Goal: Task Accomplishment & Management: Manage account settings

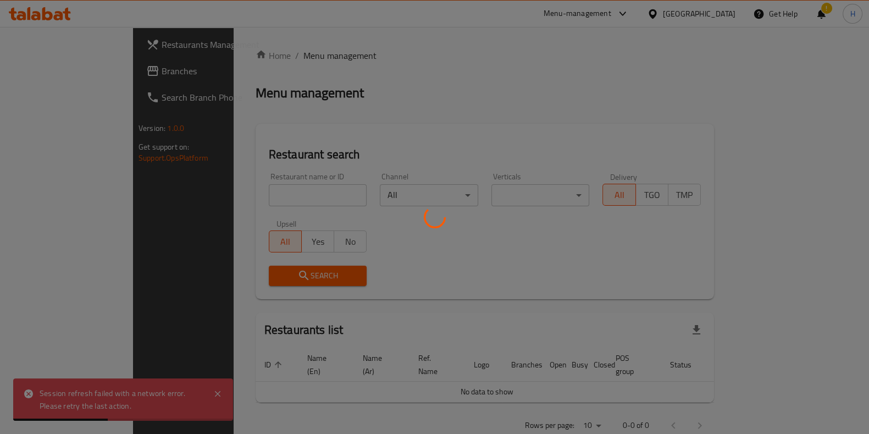
click at [223, 196] on div at bounding box center [434, 217] width 869 height 434
click at [218, 182] on div at bounding box center [434, 217] width 869 height 434
click at [235, 195] on div at bounding box center [434, 217] width 869 height 434
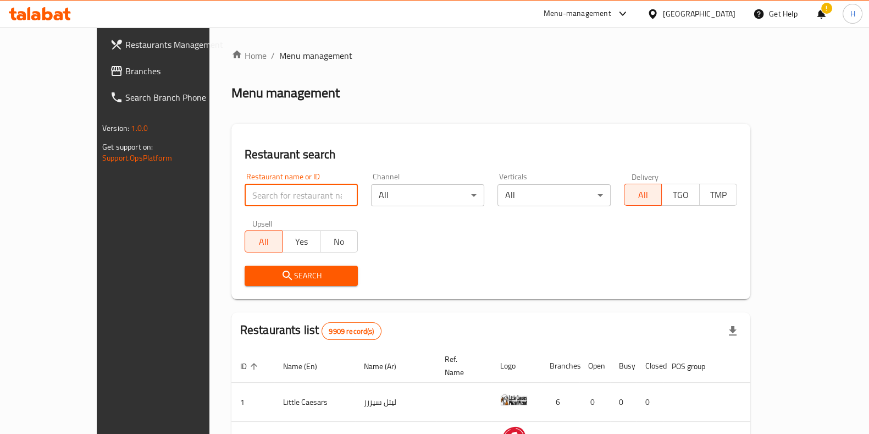
click at [258, 203] on input "search" at bounding box center [301, 195] width 113 height 22
type input "bb's"
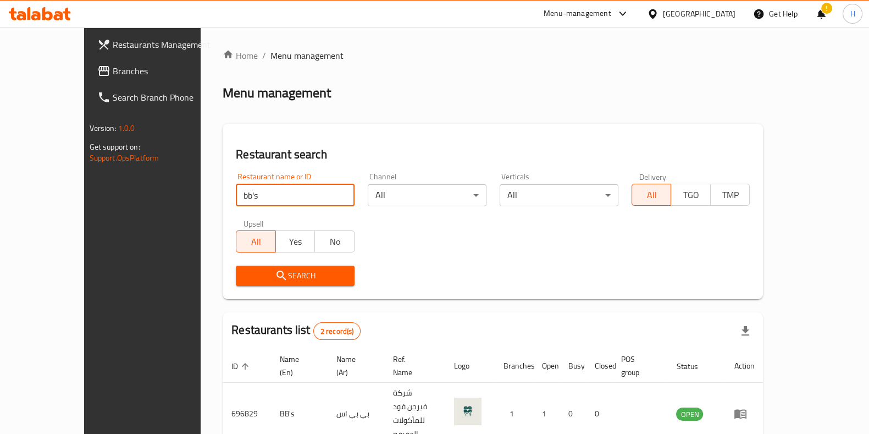
click at [382, 219] on div "Restaurant name or ID bb's Restaurant name or ID Channel All ​ Verticals All ​ …" at bounding box center [492, 229] width 527 height 126
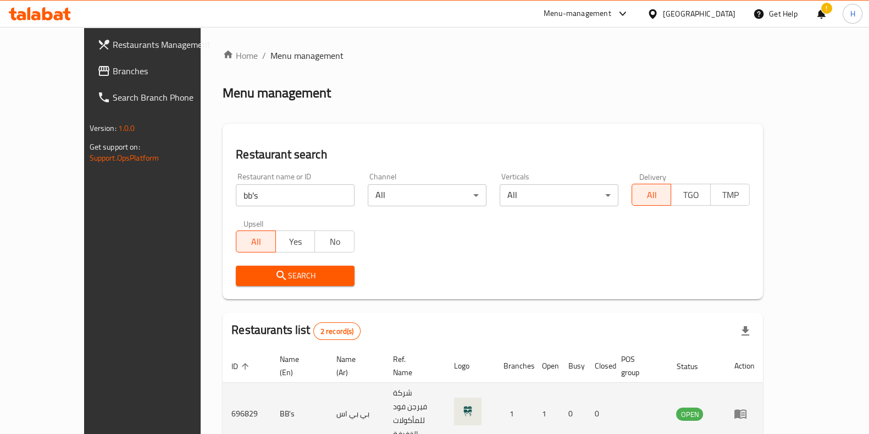
scroll to position [74, 0]
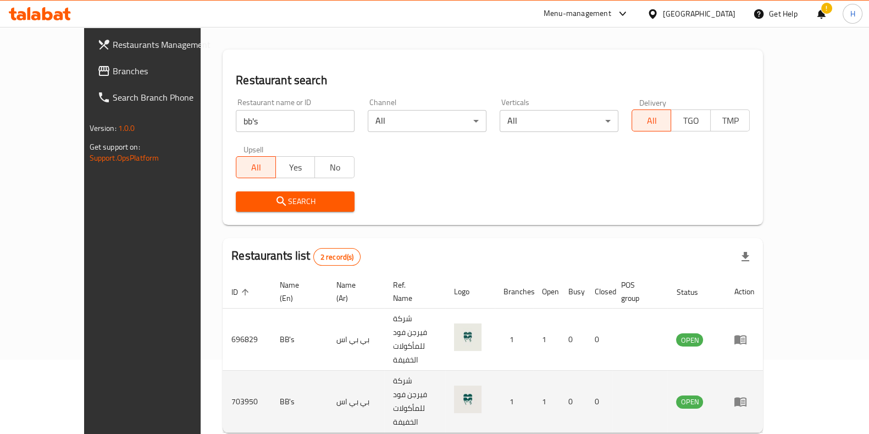
click at [745, 399] on icon "enhanced table" at bounding box center [743, 401] width 4 height 4
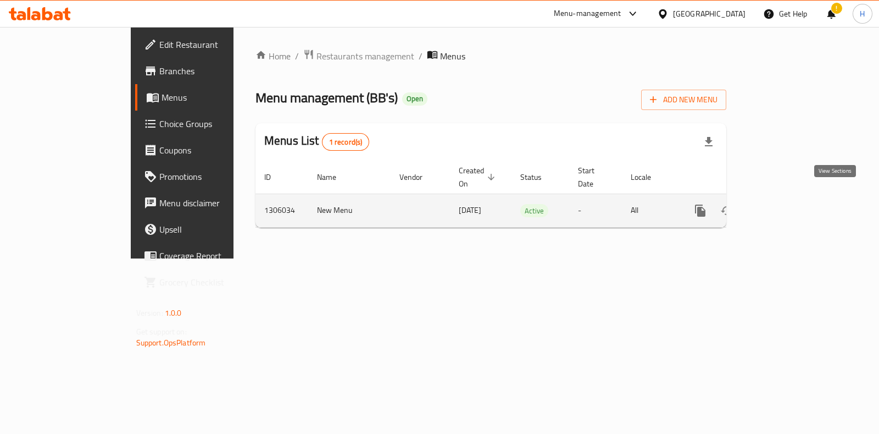
click at [793, 204] on link "enhanced table" at bounding box center [780, 210] width 26 height 26
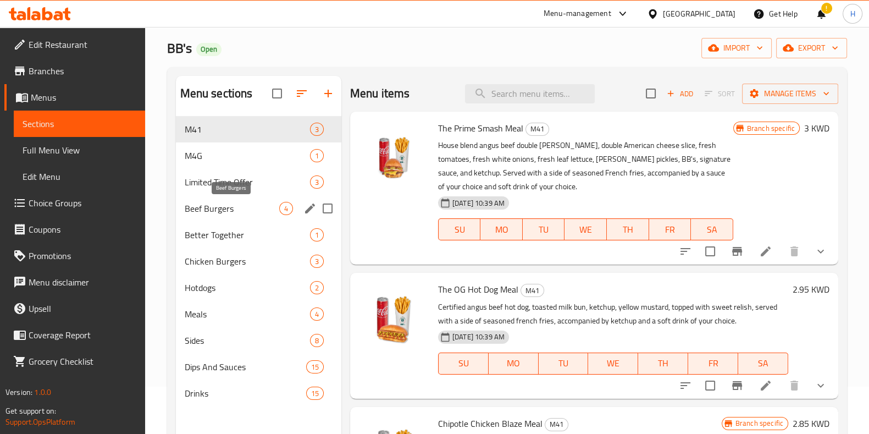
scroll to position [68, 0]
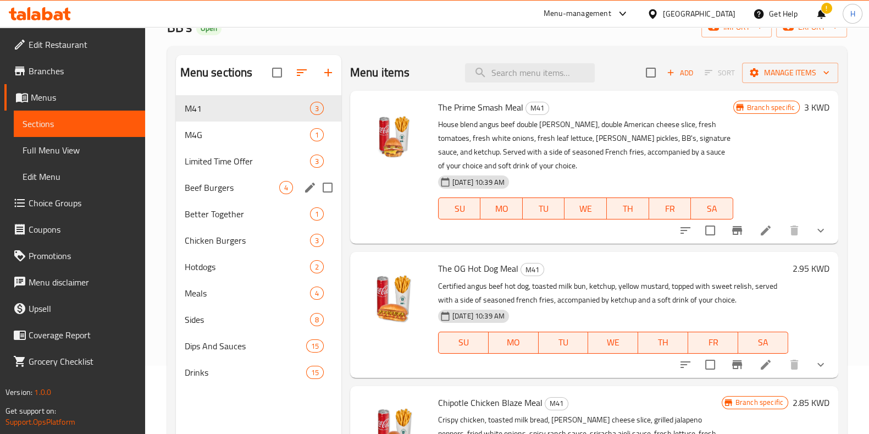
click at [216, 183] on span "Beef Burgers" at bounding box center [232, 187] width 95 height 13
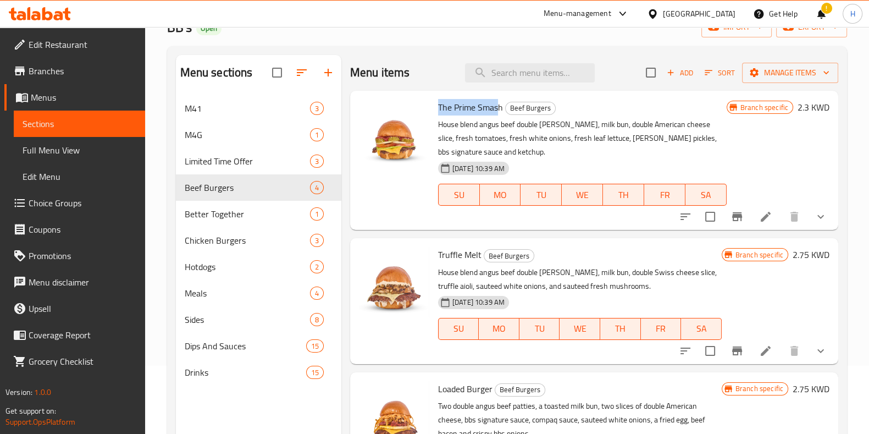
drag, startPoint x: 436, startPoint y: 111, endPoint x: 498, endPoint y: 109, distance: 62.7
click at [498, 109] on div "The Prime Smash Beef Burgers House blend angus beef double [PERSON_NAME], milk …" at bounding box center [582, 160] width 297 height 130
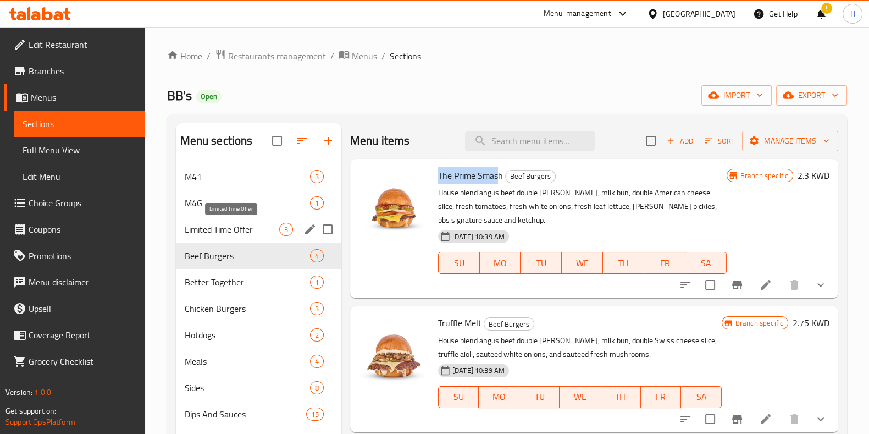
click at [198, 224] on span "Limited Time Offer" at bounding box center [232, 229] width 95 height 13
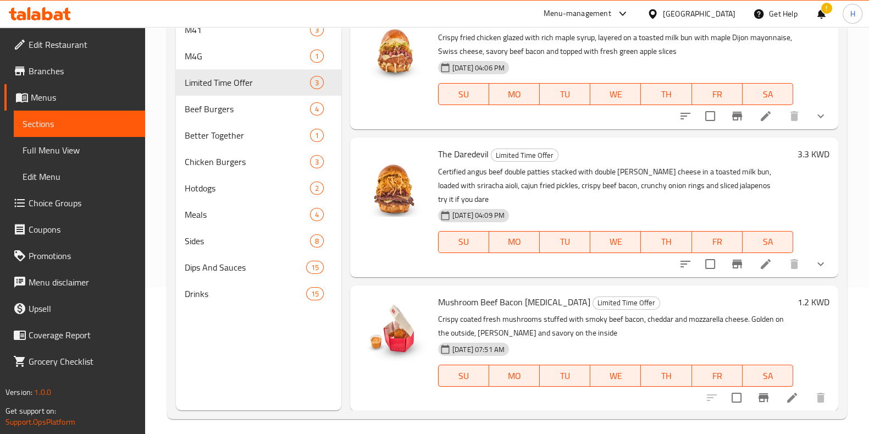
scroll to position [154, 0]
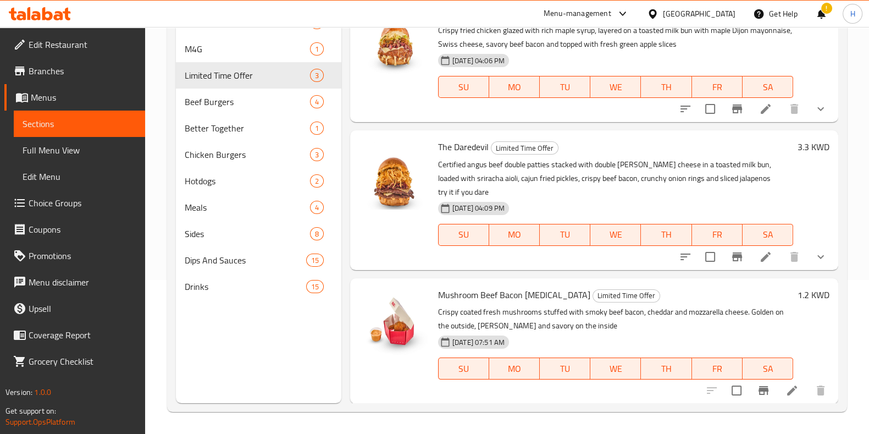
click at [462, 148] on span "The Daredevil" at bounding box center [463, 146] width 51 height 16
click at [661, 137] on div "The Daredevil Limited Time Offer Certified angus beef double patties stacked wi…" at bounding box center [616, 200] width 364 height 130
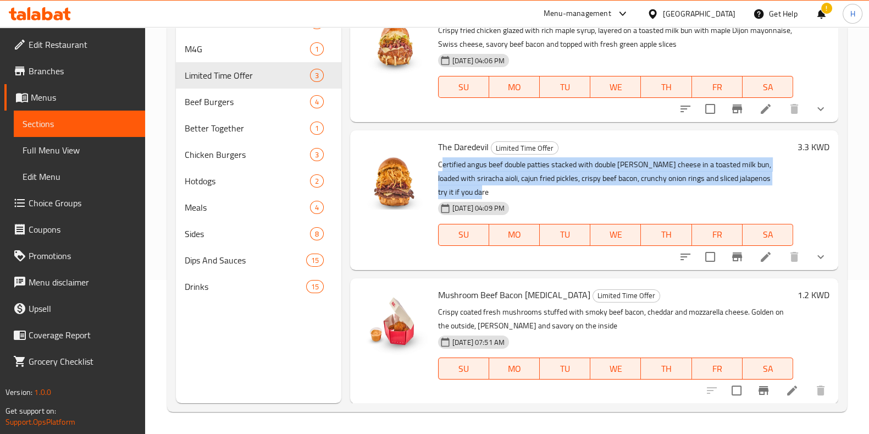
drag, startPoint x: 441, startPoint y: 160, endPoint x: 496, endPoint y: 186, distance: 60.0
click at [496, 186] on p "Certified angus beef double patties stacked with double [PERSON_NAME] cheese in…" at bounding box center [615, 178] width 355 height 41
click at [500, 180] on p "Certified angus beef double patties stacked with double [PERSON_NAME] cheese in…" at bounding box center [615, 178] width 355 height 41
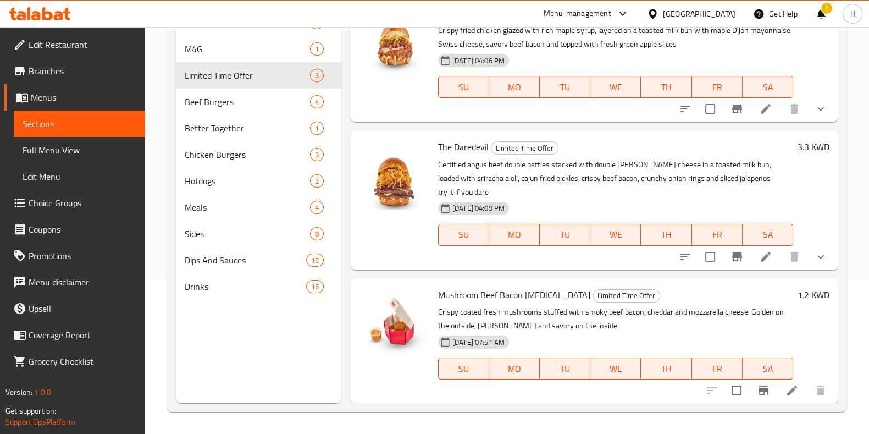
click at [759, 259] on icon at bounding box center [765, 256] width 13 height 13
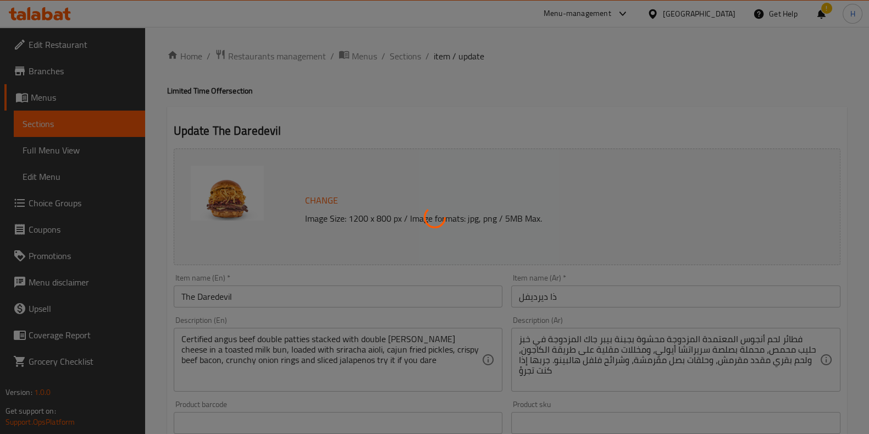
type input "طلب خاص"
type input "0"
type input "2"
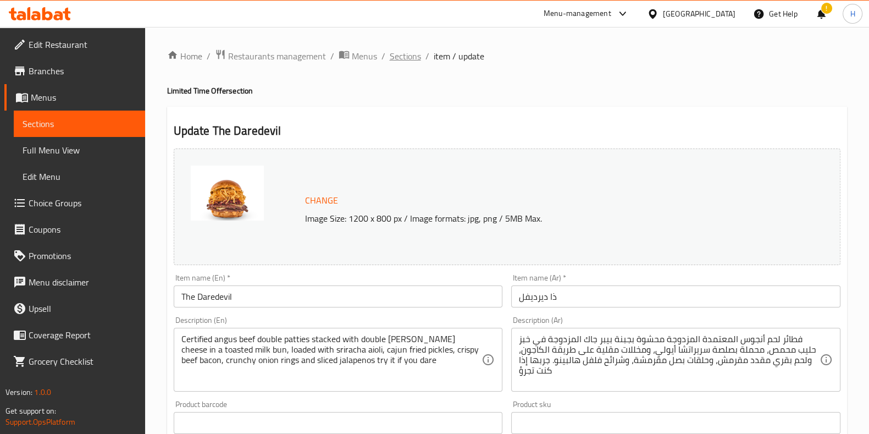
click at [408, 54] on span "Sections" at bounding box center [405, 55] width 31 height 13
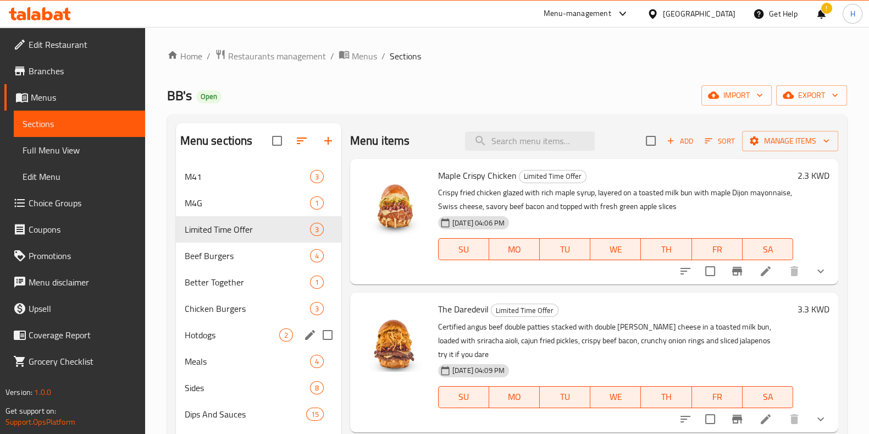
click at [211, 312] on span "Chicken Burgers" at bounding box center [247, 308] width 125 height 13
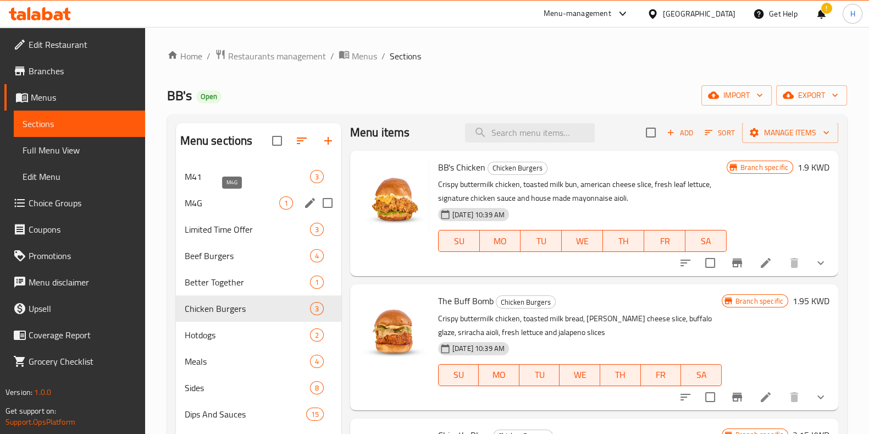
click at [228, 204] on span "M4G" at bounding box center [232, 202] width 95 height 13
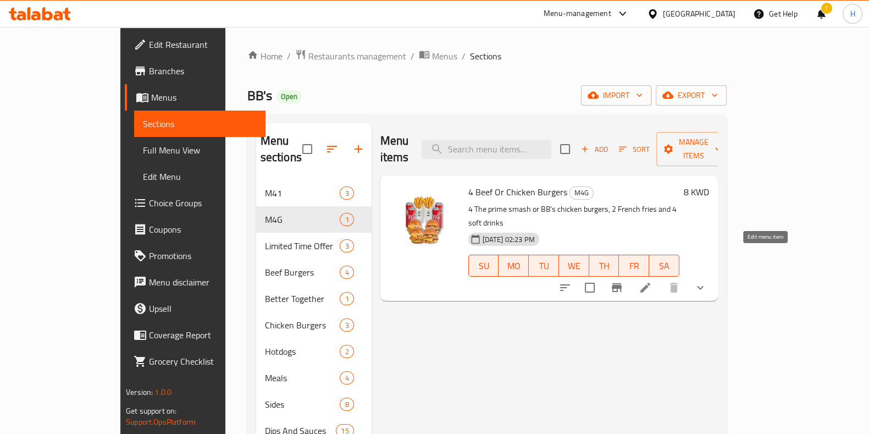
click at [660, 277] on li at bounding box center [645, 287] width 31 height 20
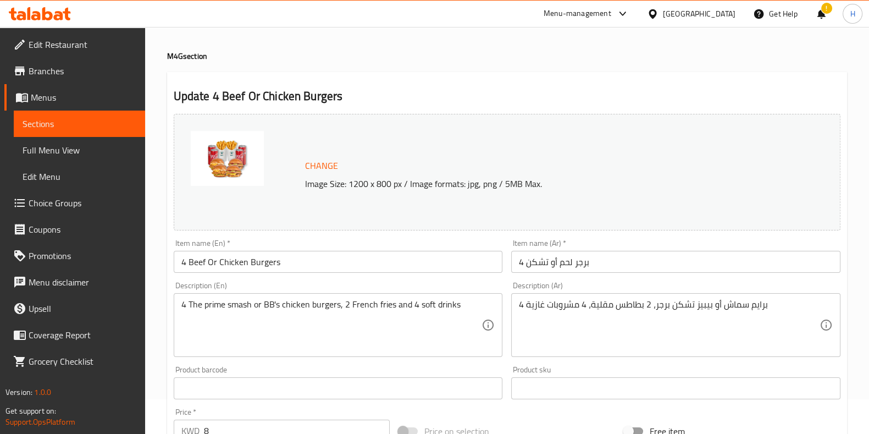
scroll to position [6, 0]
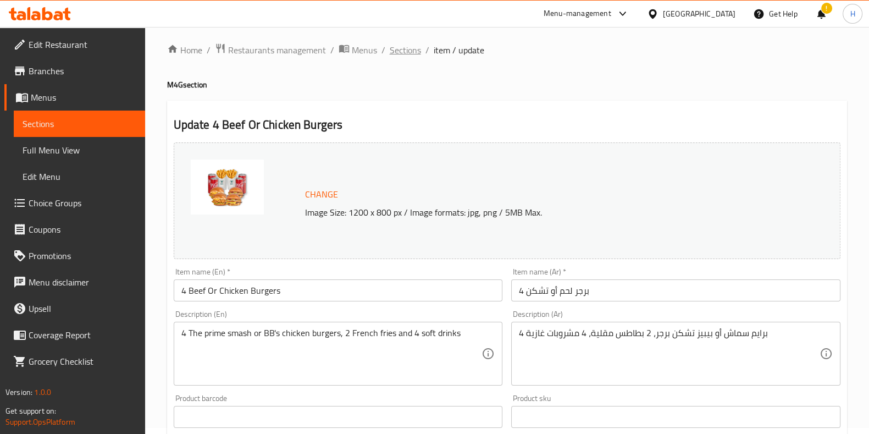
click at [406, 51] on span "Sections" at bounding box center [405, 49] width 31 height 13
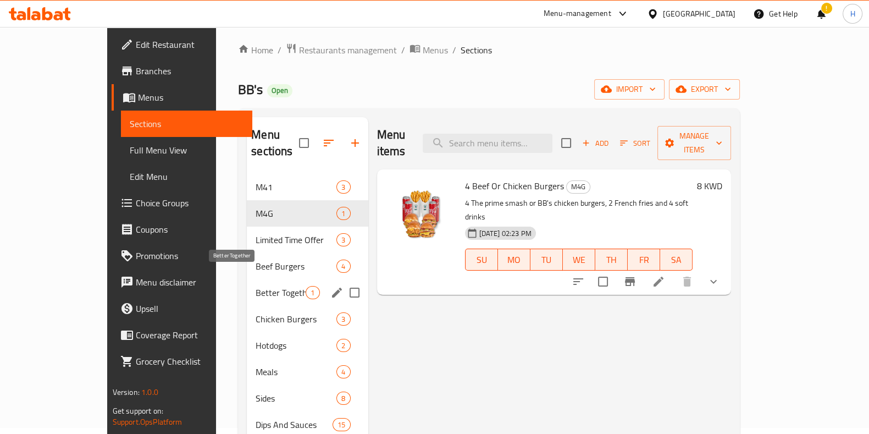
click at [256, 286] on span "Better Together" at bounding box center [281, 292] width 50 height 13
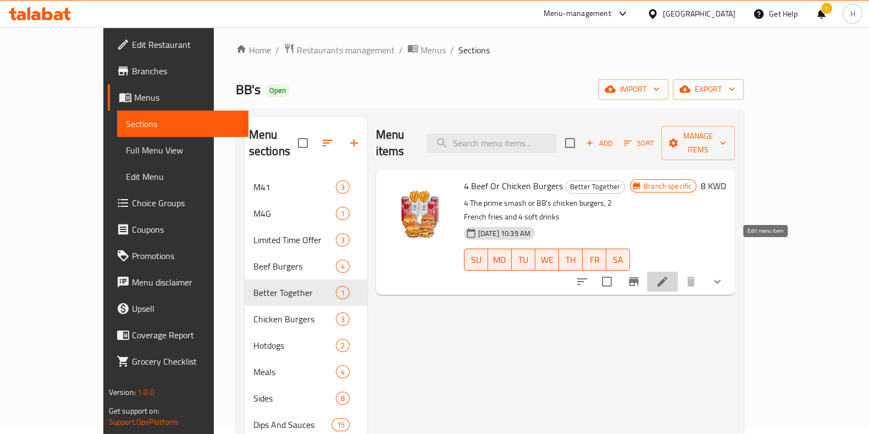
click at [669, 275] on icon at bounding box center [662, 281] width 13 height 13
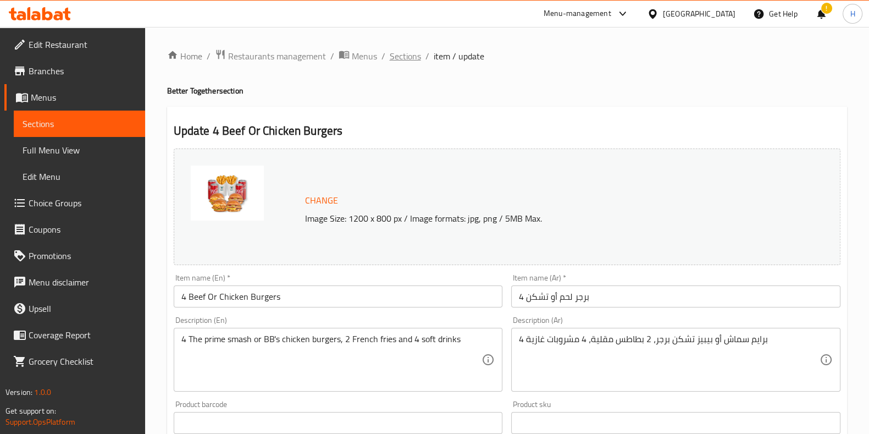
click at [412, 51] on span "Sections" at bounding box center [405, 55] width 31 height 13
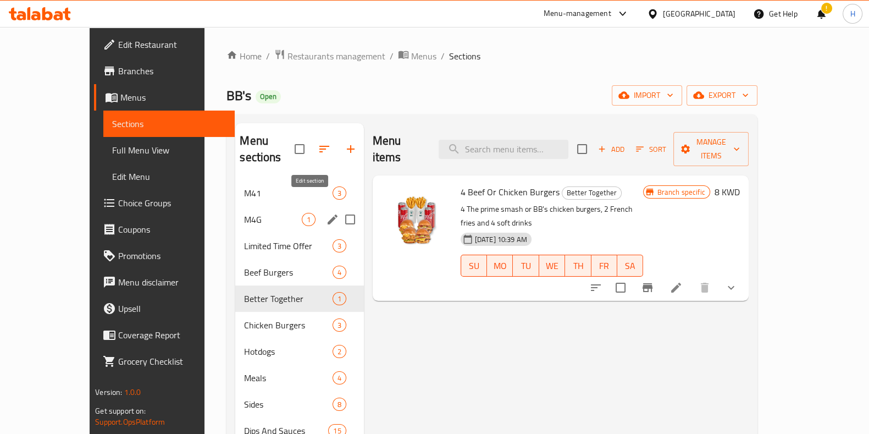
click at [326, 213] on icon "edit" at bounding box center [332, 219] width 13 height 13
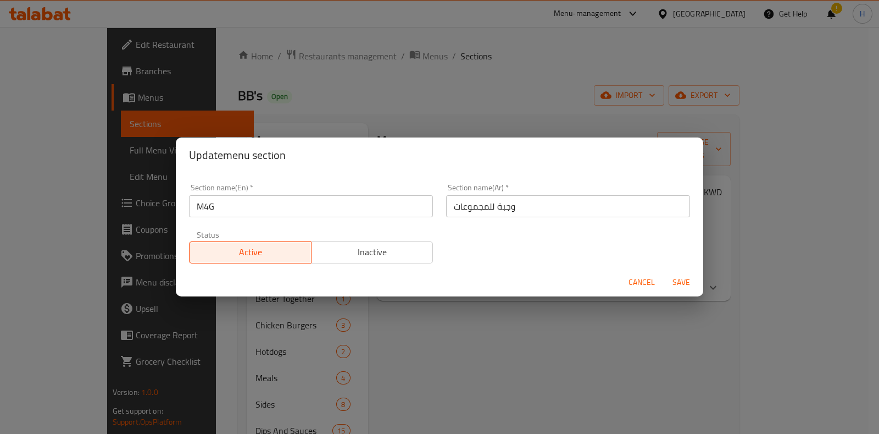
drag, startPoint x: 632, startPoint y: 273, endPoint x: 648, endPoint y: 280, distance: 17.5
click at [635, 276] on button "Cancel" at bounding box center [641, 282] width 35 height 20
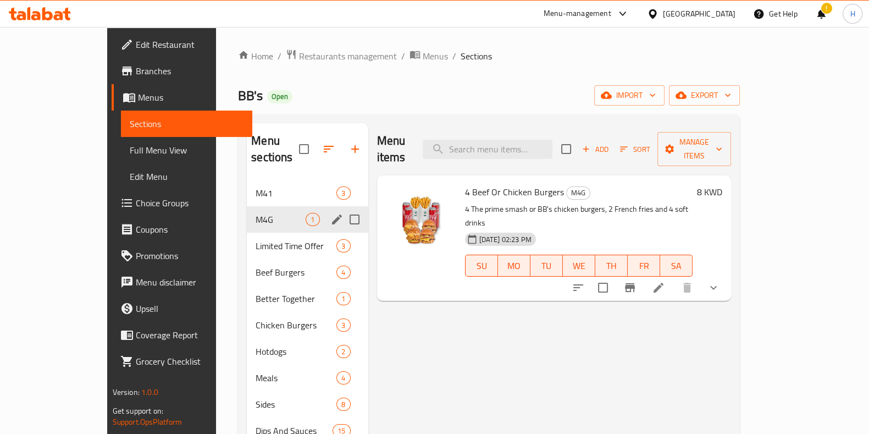
click at [665, 281] on icon at bounding box center [658, 287] width 13 height 13
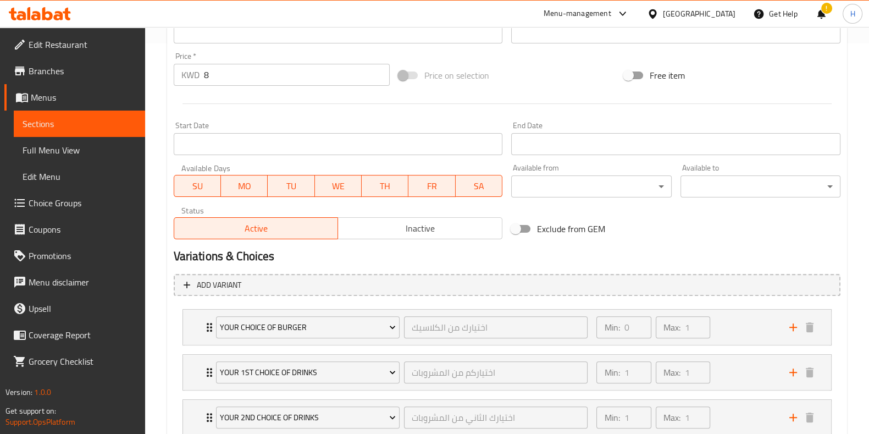
scroll to position [412, 0]
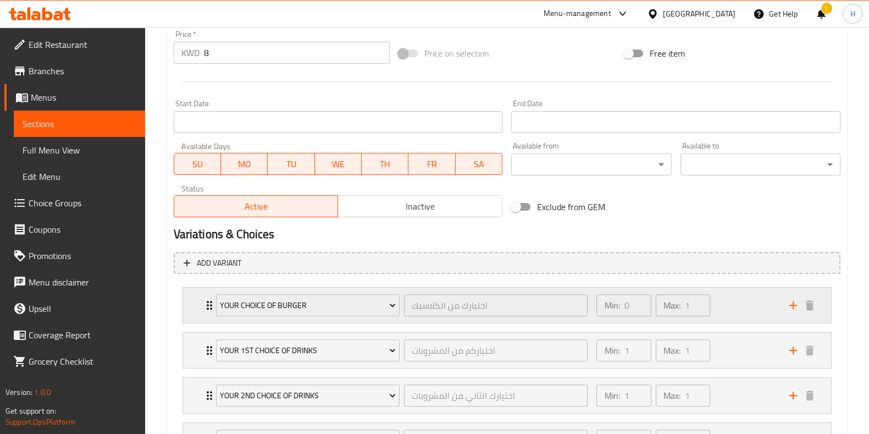
click at [744, 299] on div "Min: 0 ​ Max: 1 ​" at bounding box center [686, 304] width 192 height 35
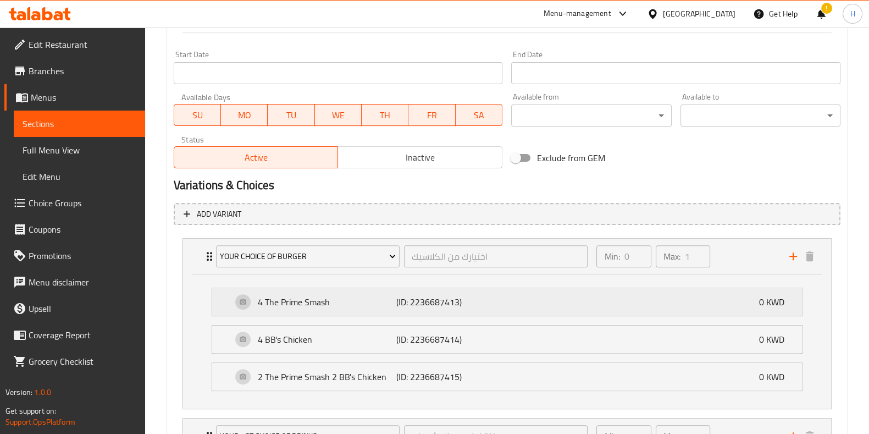
scroll to position [480, 0]
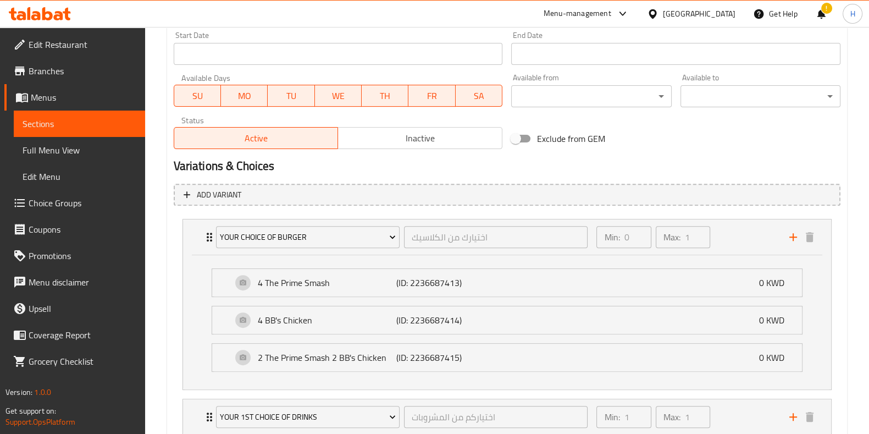
click at [60, 213] on link "Choice Groups" at bounding box center [74, 203] width 141 height 26
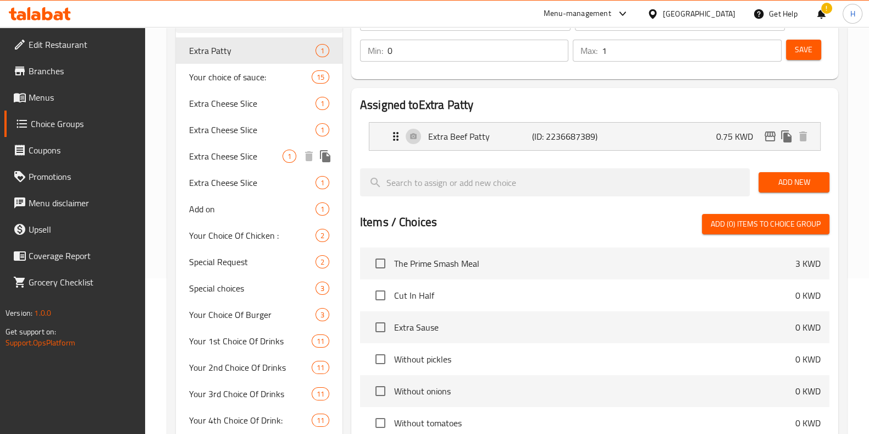
scroll to position [87, 0]
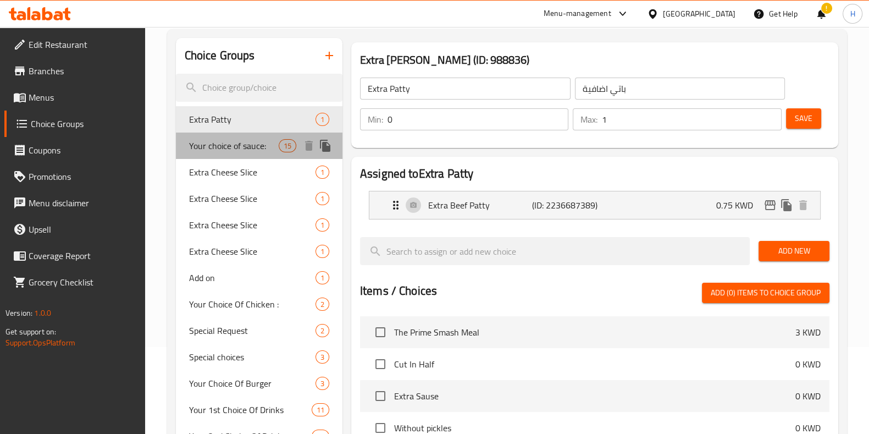
click at [223, 157] on div "Your choice of sauce: 15" at bounding box center [259, 145] width 166 height 26
type input "Your choice of sauce:"
type input "اختيارك من نوع الصوص"
type input "0"
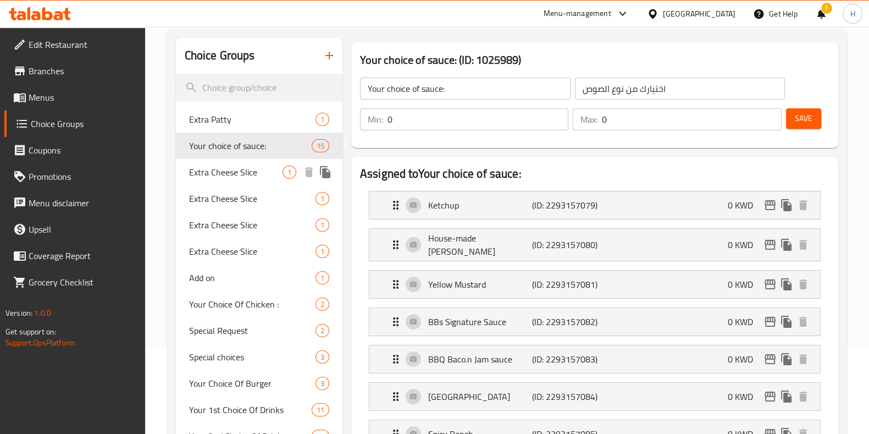
click at [229, 171] on span "Extra Cheese Slice" at bounding box center [235, 171] width 93 height 13
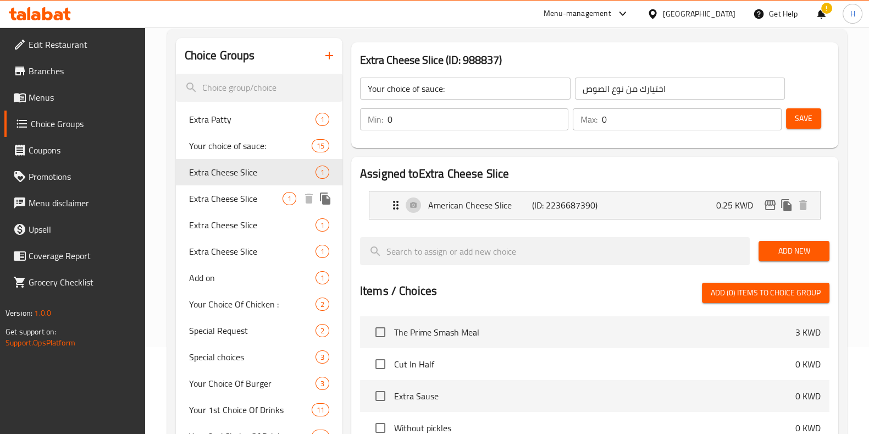
type input "Extra Cheese Slice"
type input "شريحة جبن إضافية"
type input "1"
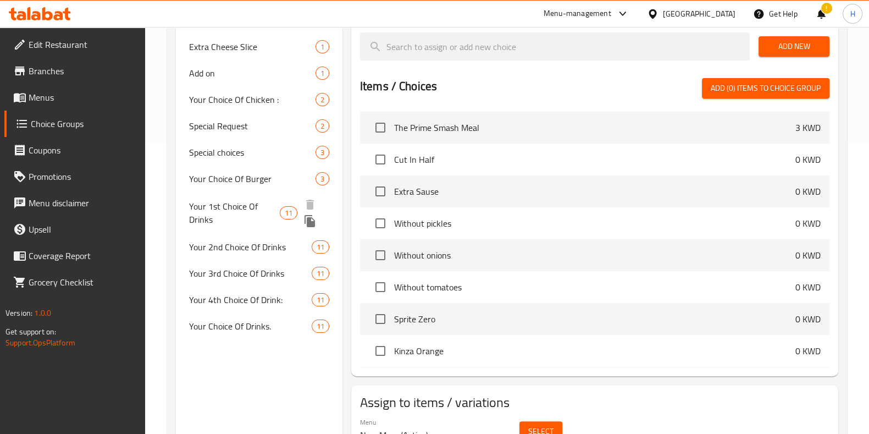
scroll to position [293, 0]
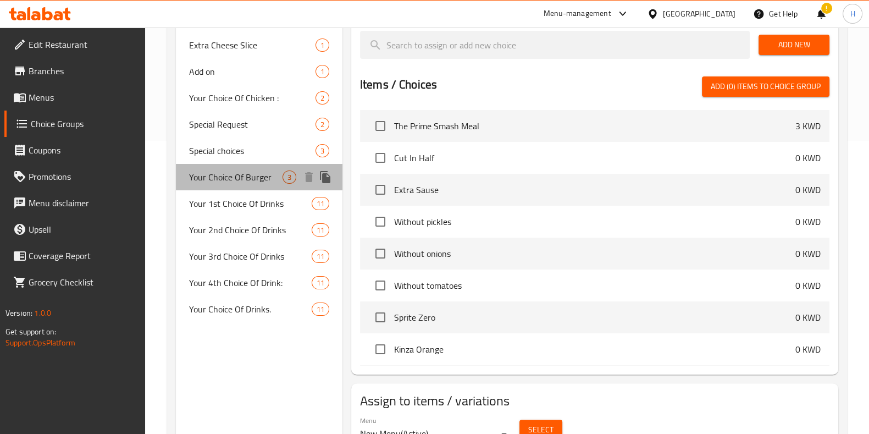
drag, startPoint x: 242, startPoint y: 175, endPoint x: 267, endPoint y: 188, distance: 27.8
click at [242, 175] on span "Your Choice Of Burger" at bounding box center [235, 176] width 93 height 13
type input "Your Choice Of Burger"
type input "اختيارك من الكلاسيك"
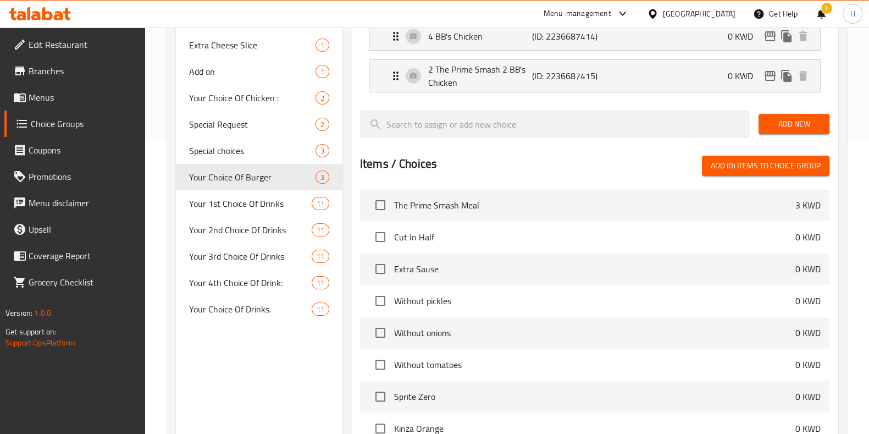
scroll to position [156, 0]
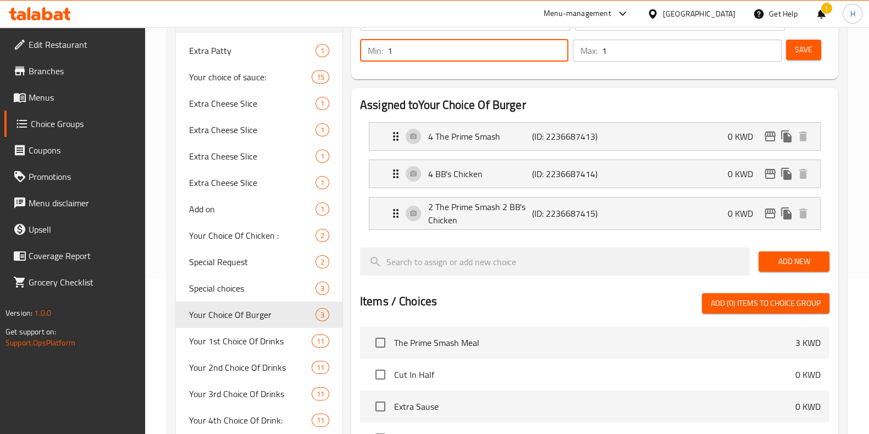
type input "1"
click at [554, 48] on input "1" at bounding box center [477, 51] width 181 height 22
click at [636, 86] on div "Assigned to Your Choice Of Burger 4 The Prime Smash (ID: 2236687413) 0 KWD Name…" at bounding box center [595, 340] width 496 height 512
click at [811, 58] on button "Save" at bounding box center [803, 50] width 35 height 20
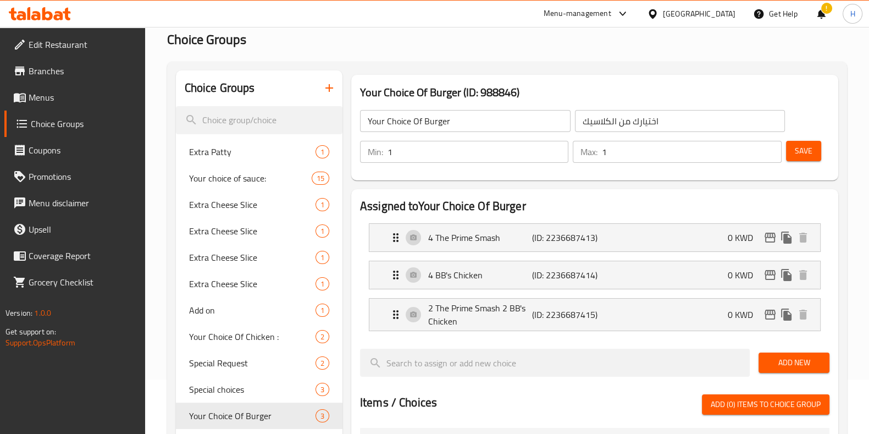
scroll to position [0, 0]
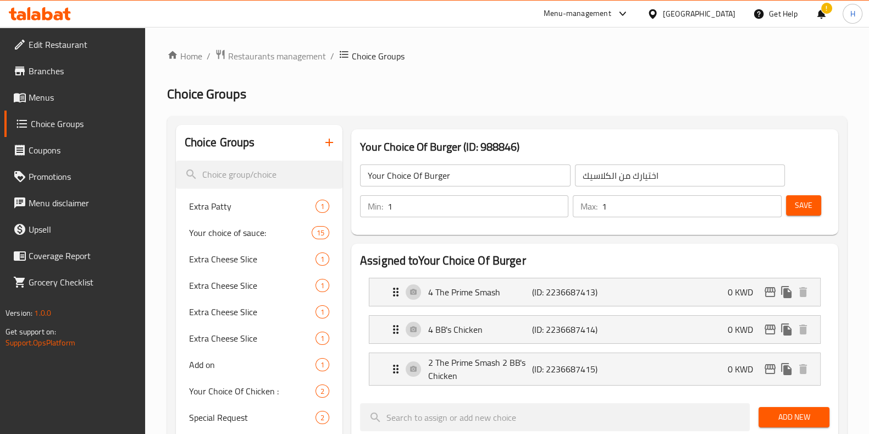
click at [611, 12] on div "Menu-management" at bounding box center [577, 13] width 68 height 13
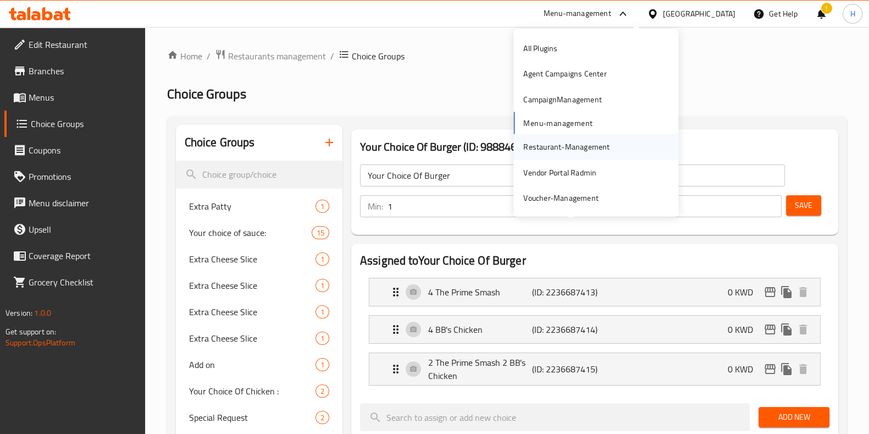
click at [557, 151] on div "Restaurant-Management" at bounding box center [566, 147] width 86 height 12
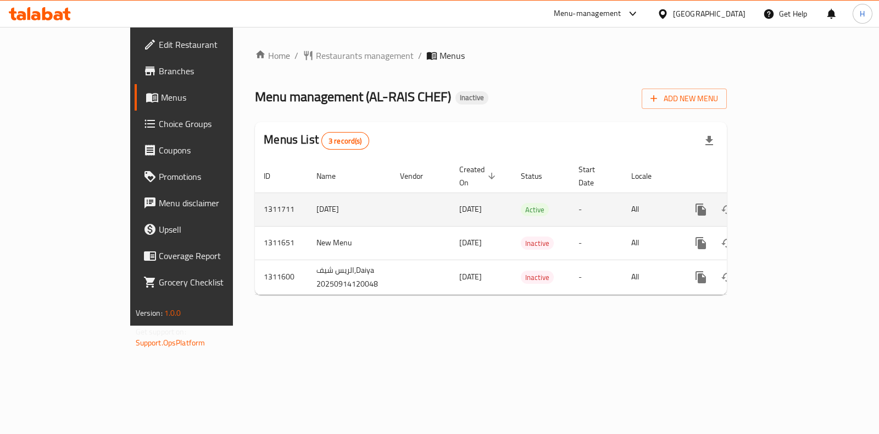
click at [793, 197] on link "enhanced table" at bounding box center [780, 209] width 26 height 26
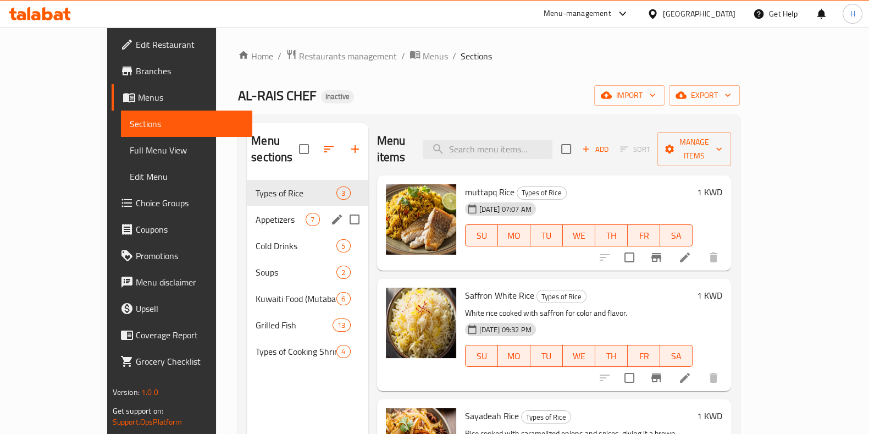
click at [247, 206] on div "Appetizers 7" at bounding box center [307, 219] width 121 height 26
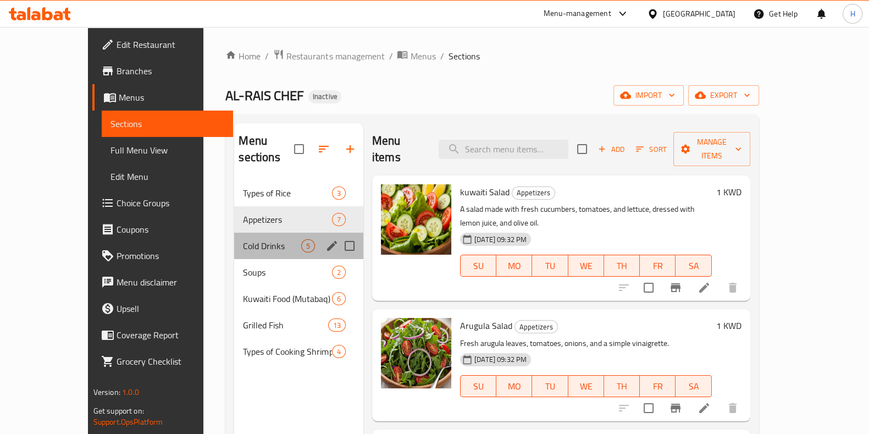
click at [238, 232] on div "Cold Drinks 5" at bounding box center [298, 245] width 129 height 26
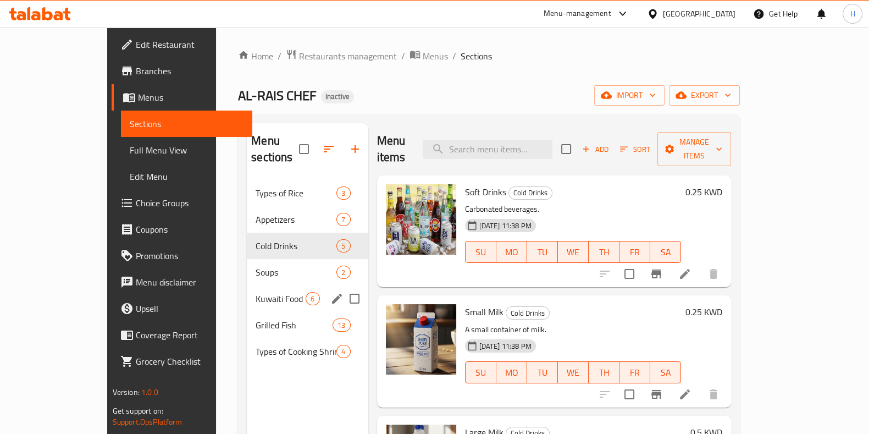
click at [256, 292] on span "Kuwaiti Food (Mutabaq)" at bounding box center [281, 298] width 50 height 13
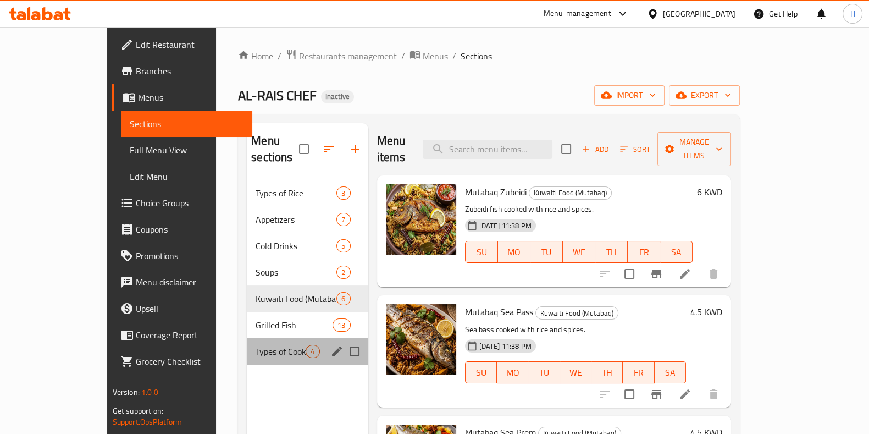
click at [247, 338] on div "Types of Cooking Shrimp 4" at bounding box center [307, 351] width 121 height 26
